Goal: Information Seeking & Learning: Learn about a topic

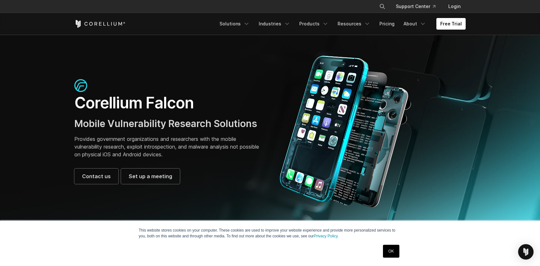
scroll to position [1, 0]
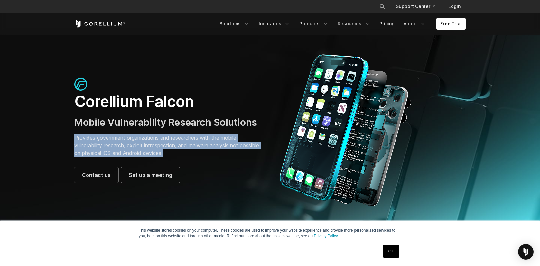
drag, startPoint x: 187, startPoint y: 153, endPoint x: 73, endPoint y: 140, distance: 115.1
click at [73, 140] on div "Corellium Falcon Mobile Vulnerability Research Solutions Provides government or…" at bounding box center [169, 130] width 202 height 105
copy p "Provides government organizations and researchers with the mobile vulnerability…"
click at [317, 25] on link "Products" at bounding box center [314, 24] width 37 height 12
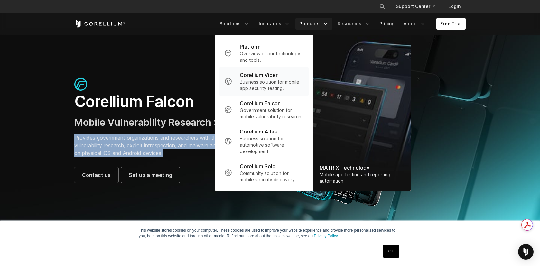
click at [263, 77] on p "Corellium Viper" at bounding box center [259, 75] width 38 height 8
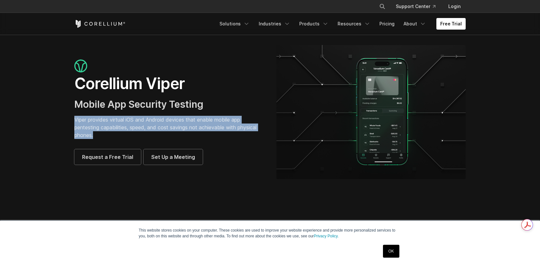
drag, startPoint x: 96, startPoint y: 135, endPoint x: 74, endPoint y: 120, distance: 26.4
click at [74, 120] on p "Viper provides virtual iOS and Android devices that enable mobile app pentestin…" at bounding box center [168, 127] width 189 height 23
copy p "Viper provides virtual iOS and Android devices that enable mobile app pentestin…"
